Goal: Information Seeking & Learning: Learn about a topic

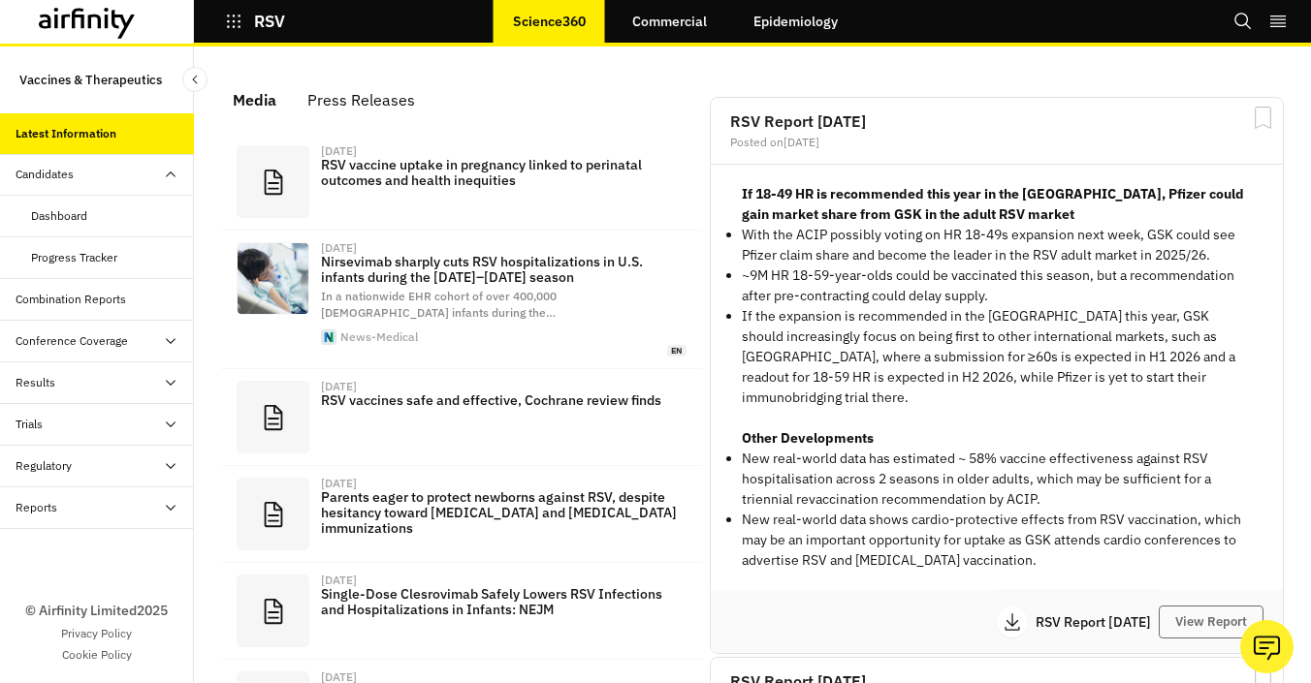
scroll to position [1287, 582]
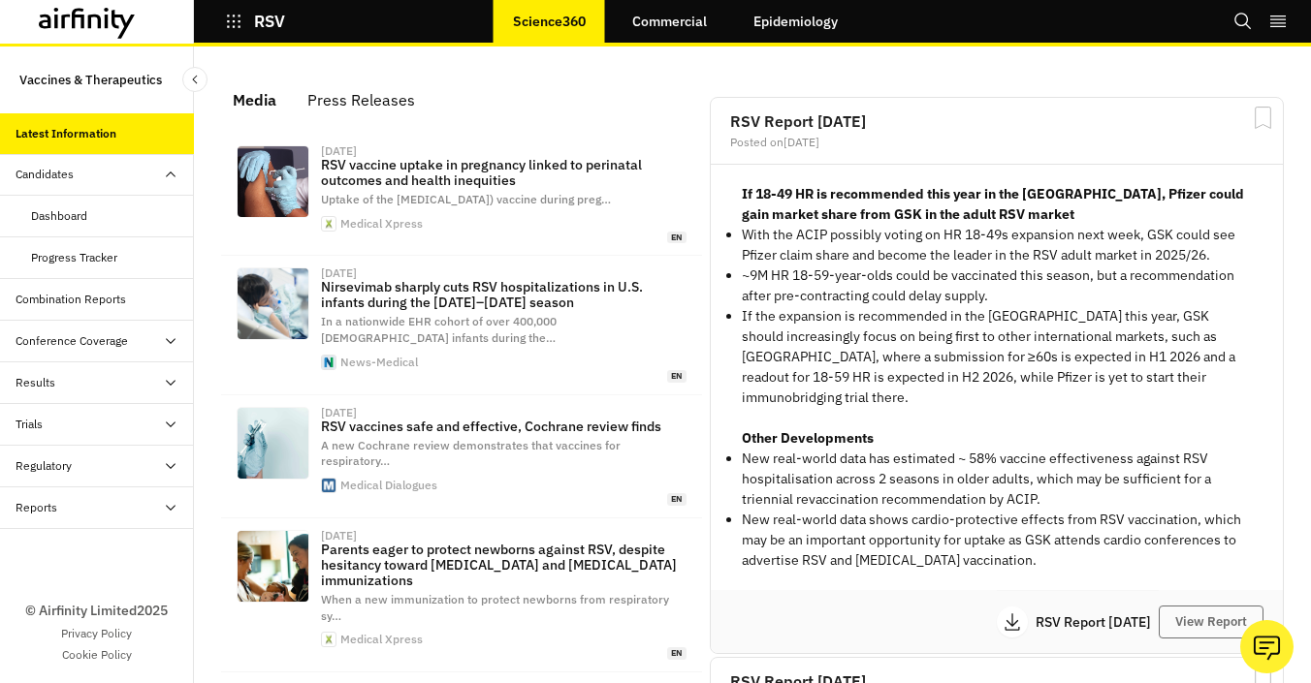
click at [810, 22] on link "Epidemiology" at bounding box center [795, 21] width 123 height 47
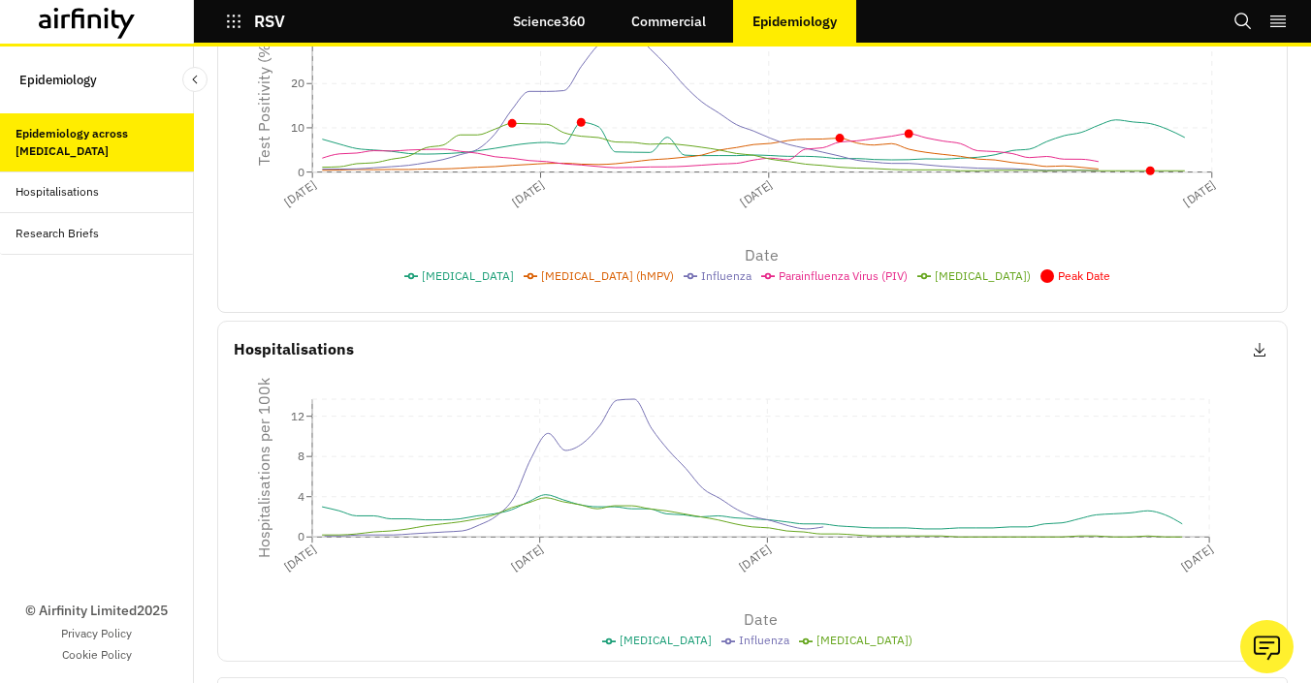
scroll to position [613, 0]
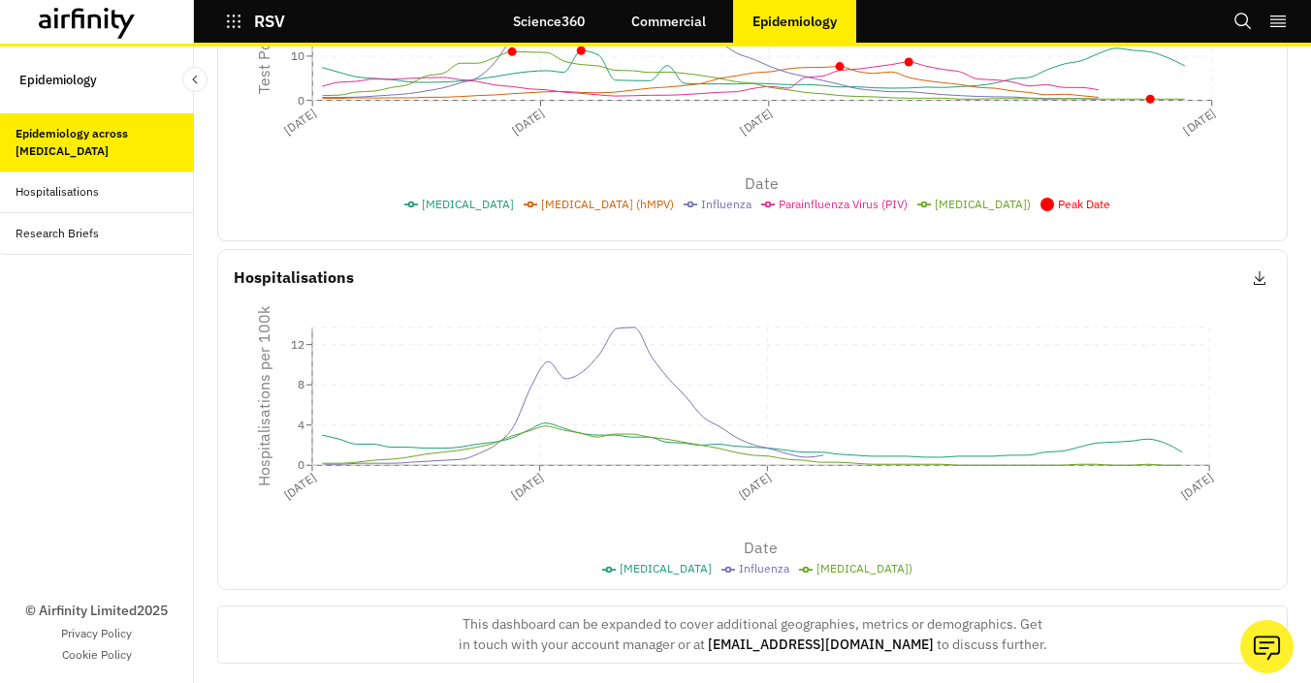
click at [105, 180] on div "Hospitalisations" at bounding box center [97, 193] width 194 height 42
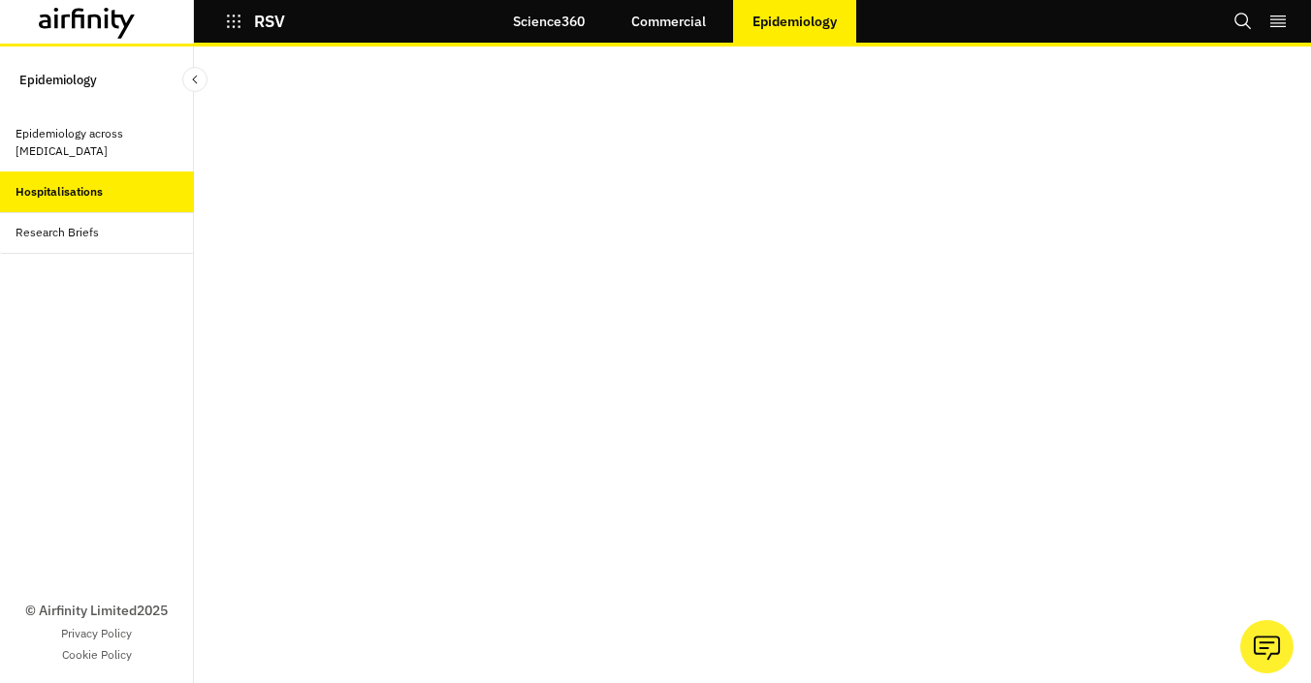
scroll to position [111, 0]
click at [227, 24] on icon "button" at bounding box center [233, 21] width 17 height 17
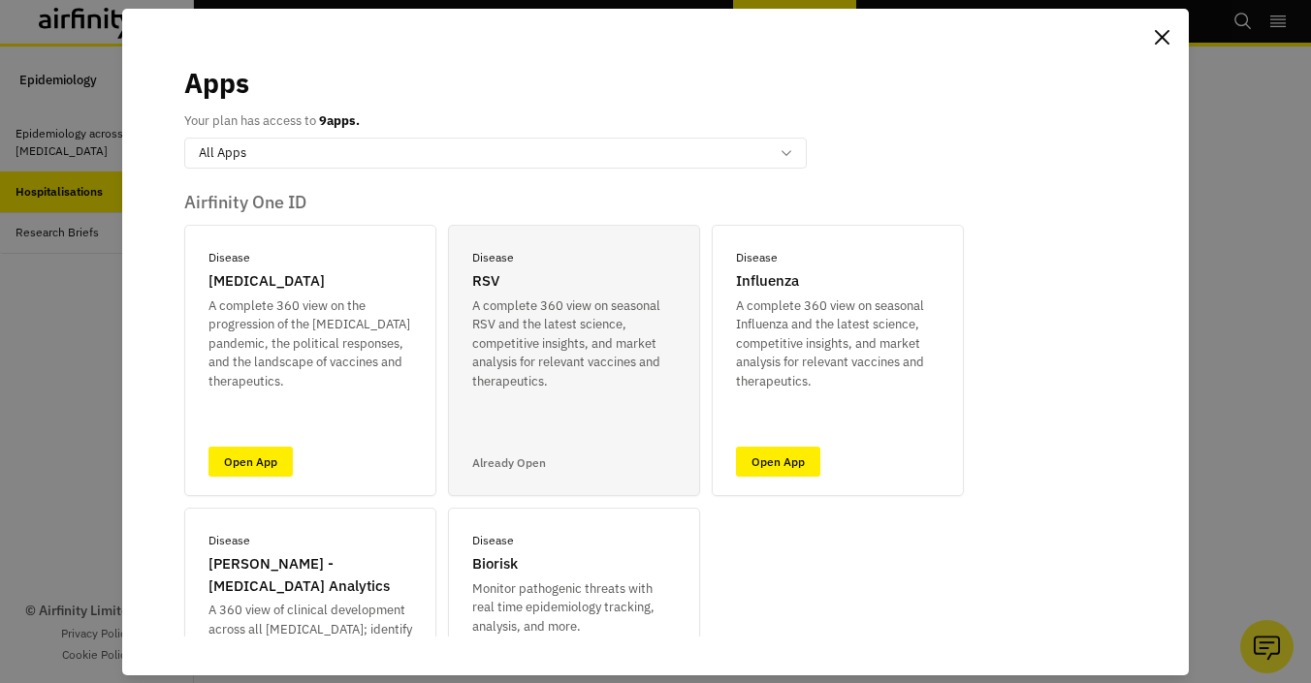
click at [66, 105] on div "Apps Your plan has access to 9 apps. All Apps Airfinity One ID Disease [MEDICAL…" at bounding box center [655, 341] width 1311 height 683
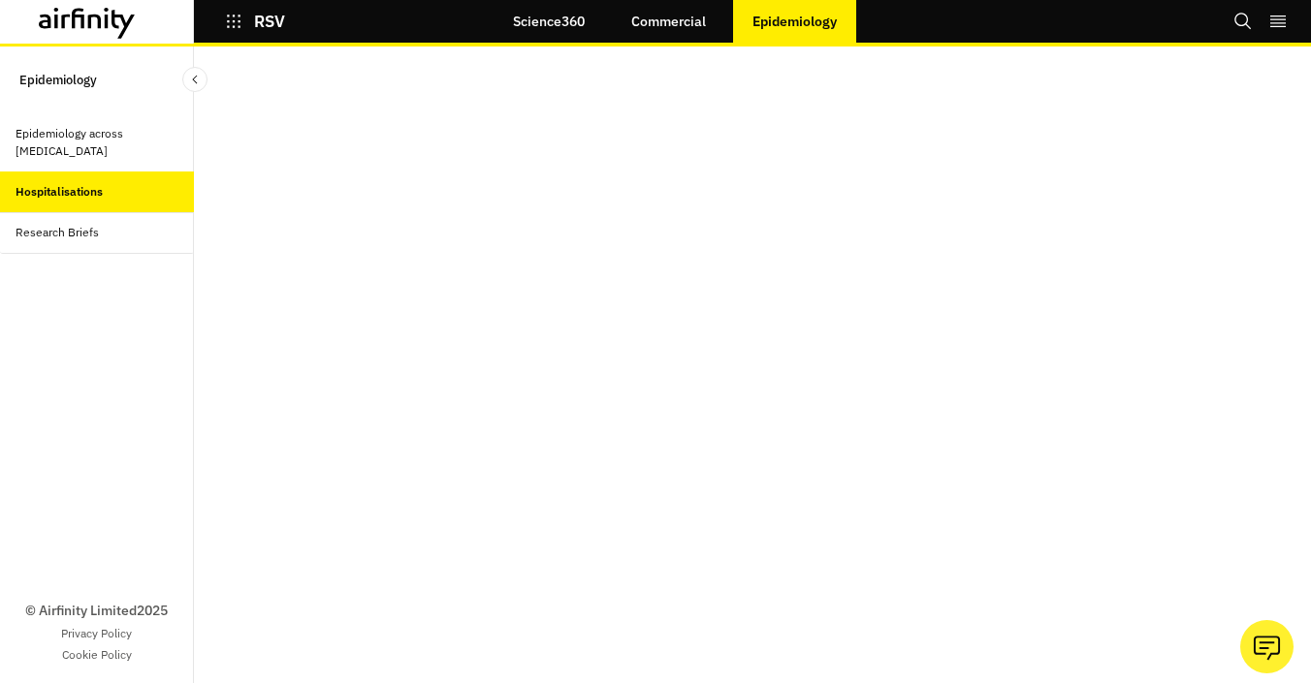
click at [660, 28] on link "Commercial" at bounding box center [668, 21] width 113 height 47
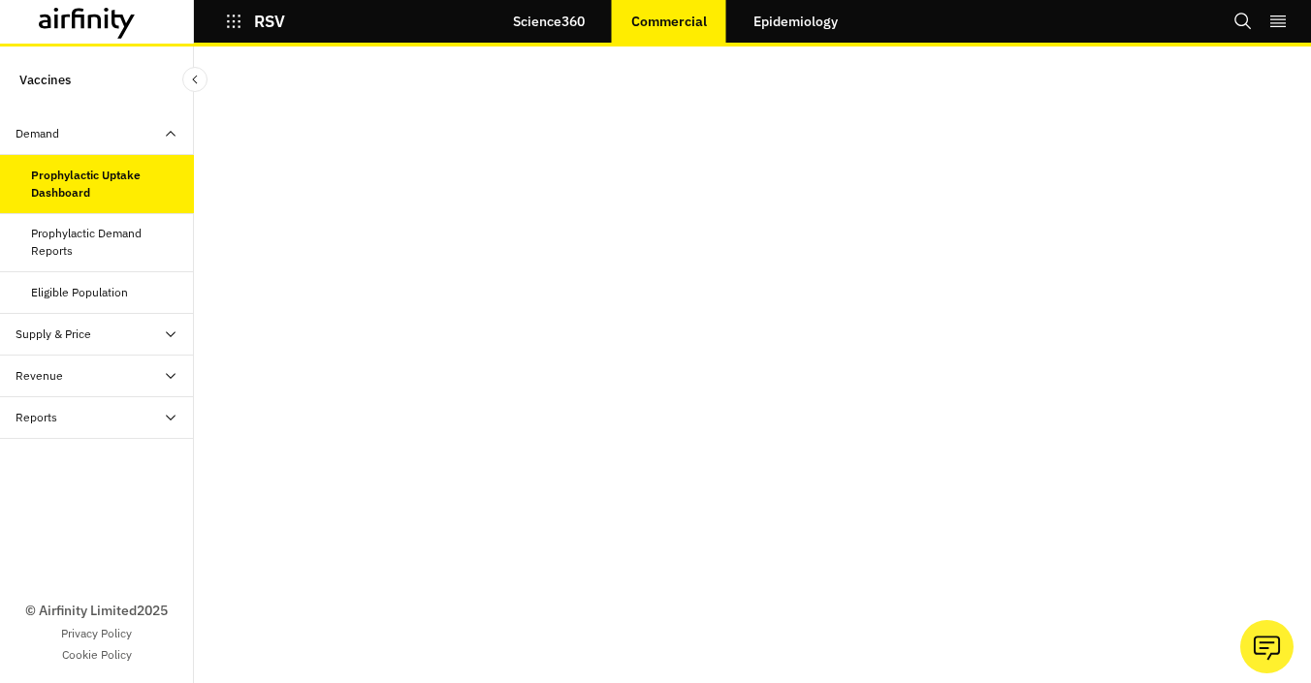
click at [92, 241] on div "Prophylactic Demand Reports" at bounding box center [104, 242] width 147 height 35
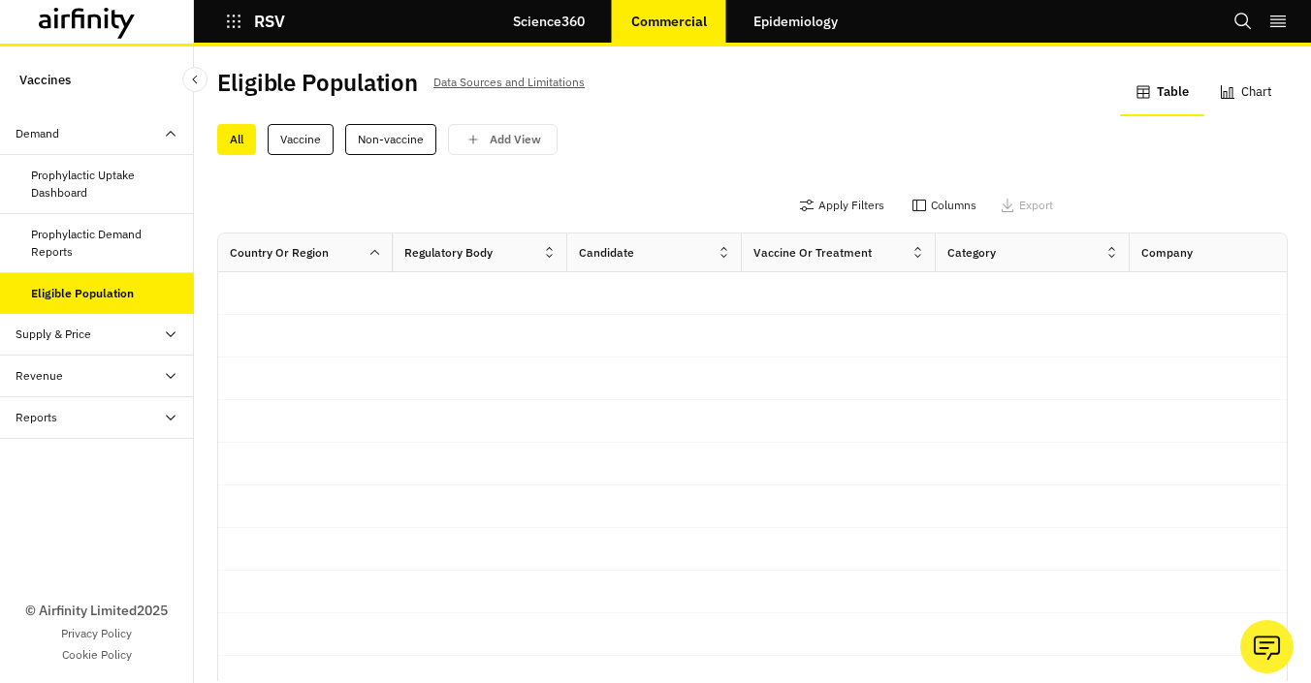
click at [60, 330] on div "Supply & Price" at bounding box center [54, 334] width 76 height 17
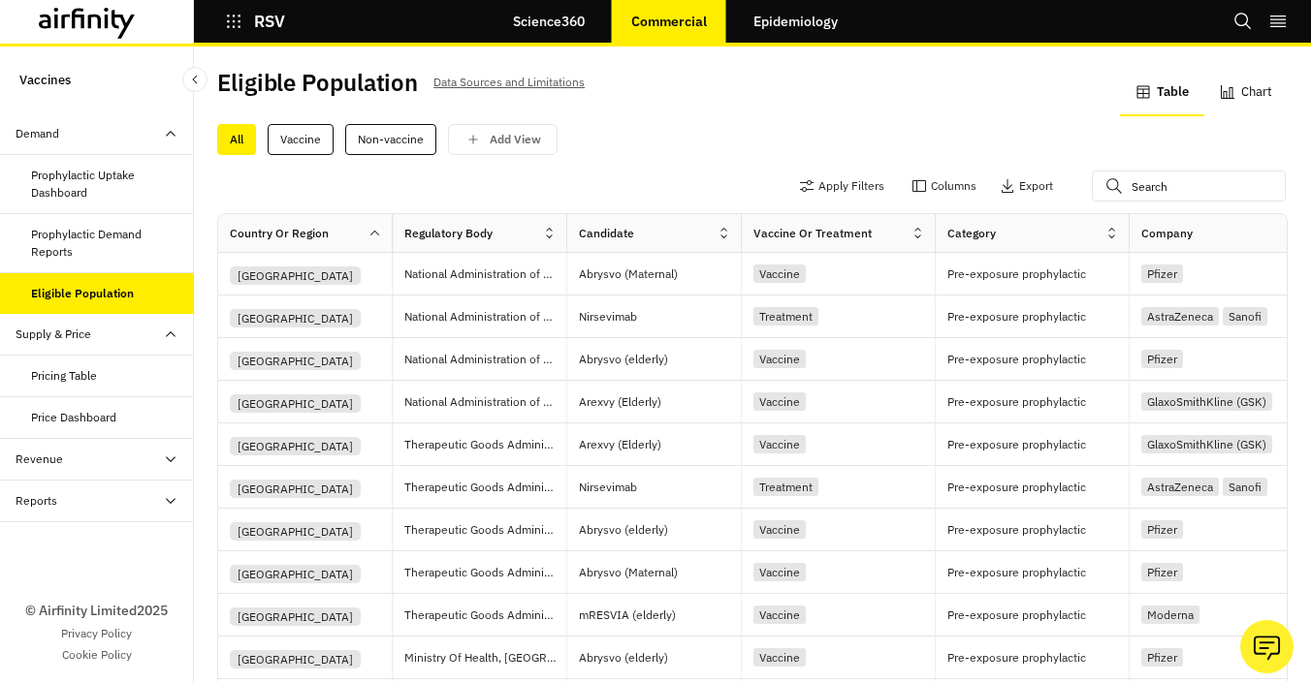
click at [232, 22] on icon "button" at bounding box center [233, 21] width 17 height 17
